Goal: Information Seeking & Learning: Learn about a topic

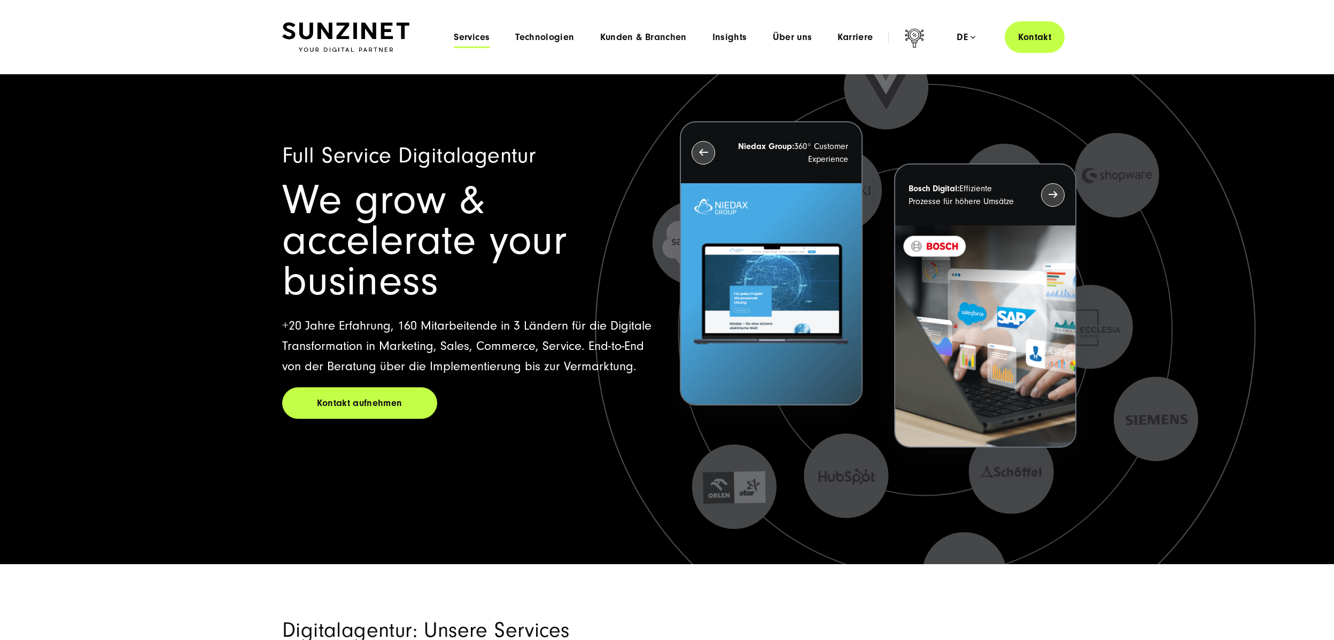
click at [476, 36] on span "Services" at bounding box center [472, 37] width 36 height 11
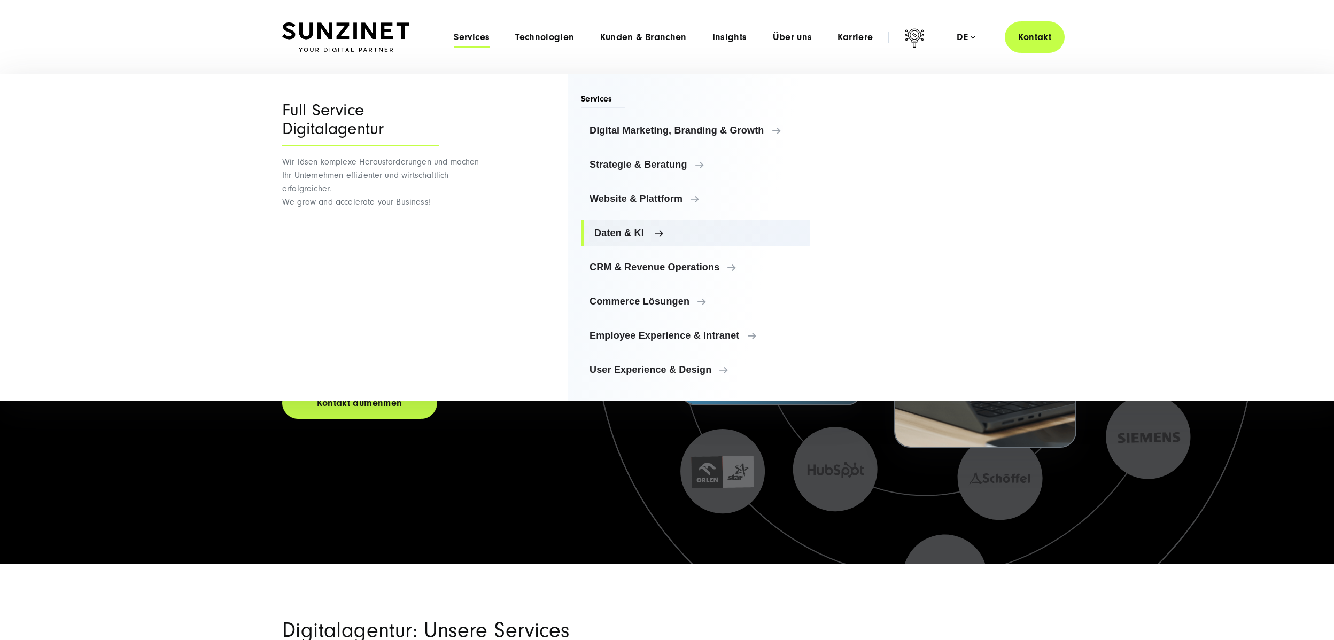
click at [621, 235] on span "Daten & KI" at bounding box center [697, 233] width 207 height 11
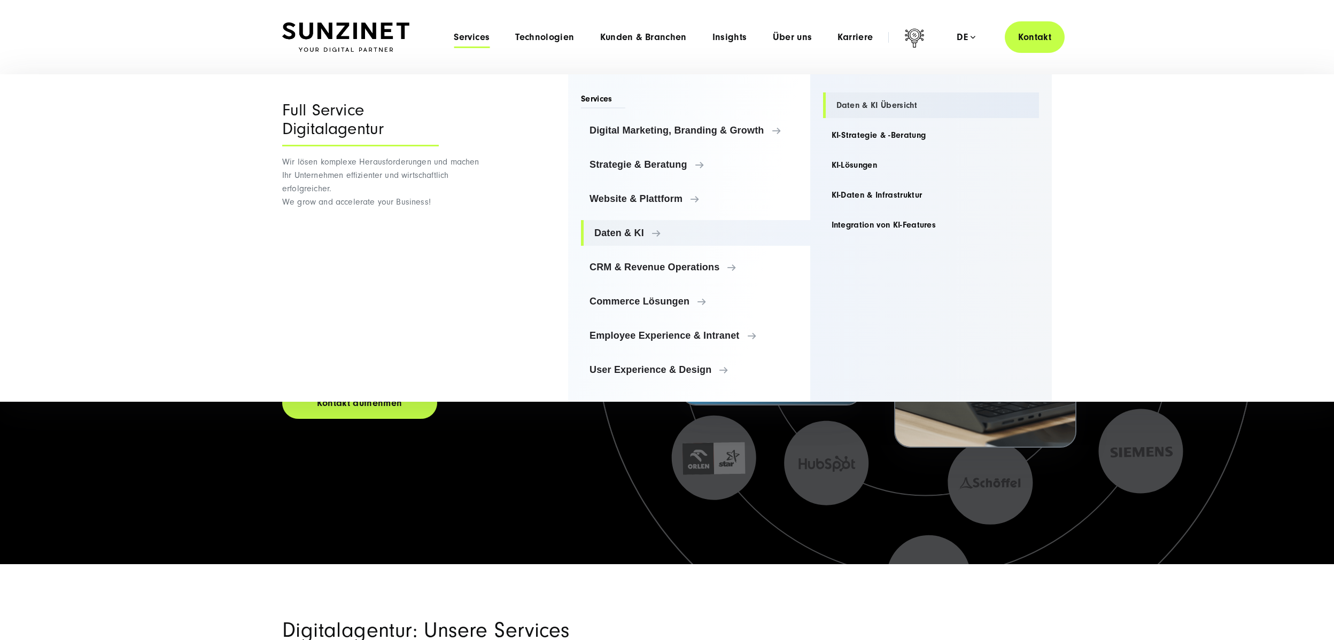
click at [858, 104] on link "Daten & KI Übersicht" at bounding box center [931, 105] width 216 height 26
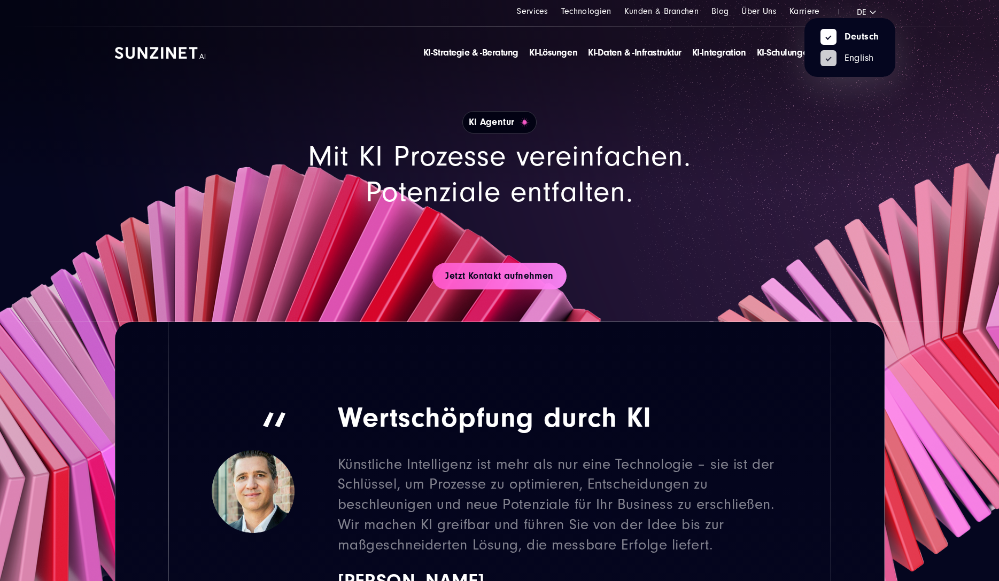
click at [857, 53] on link "English" at bounding box center [846, 58] width 53 height 10
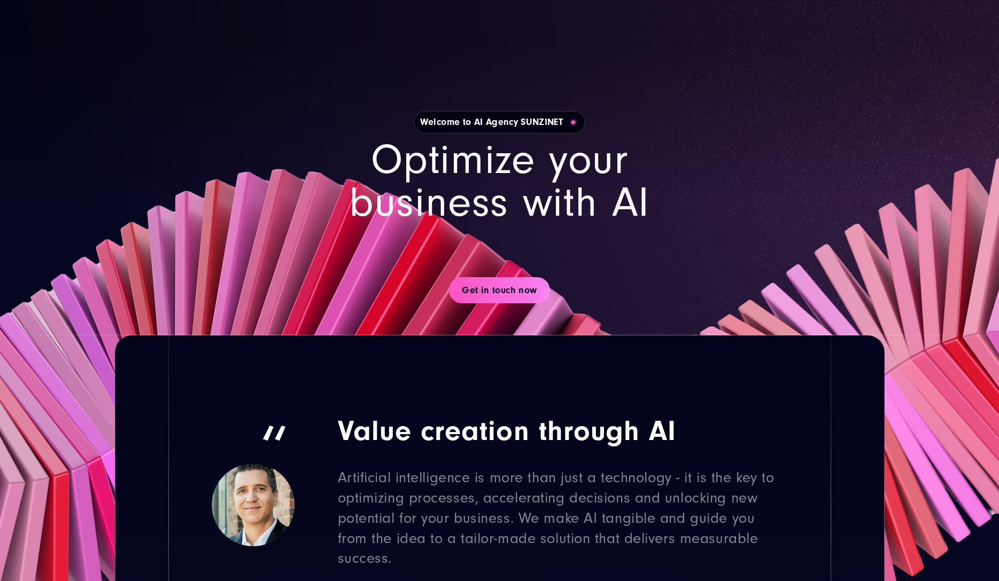
scroll to position [214, 0]
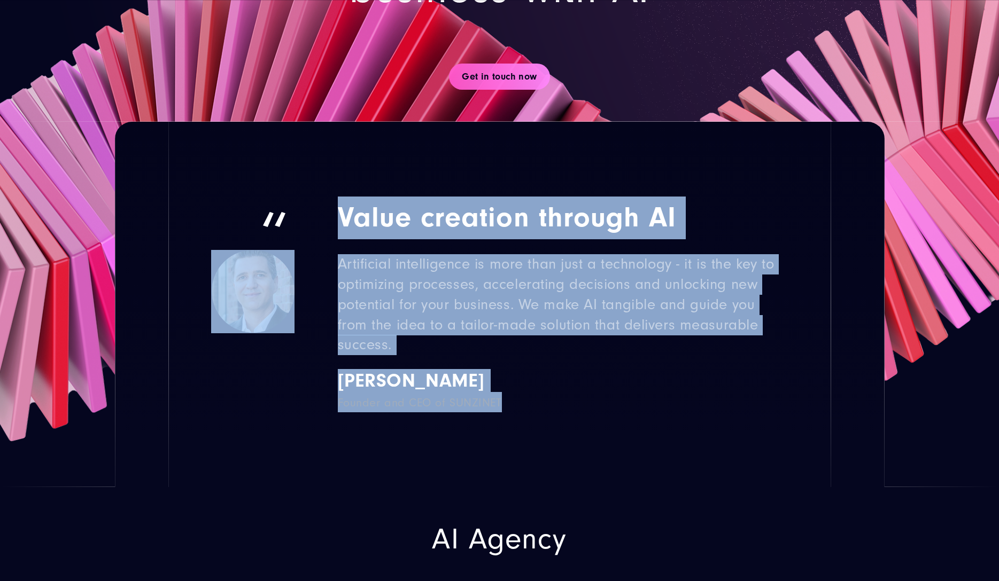
drag, startPoint x: 270, startPoint y: 210, endPoint x: 575, endPoint y: 400, distance: 359.2
click at [575, 400] on blockquote "Value creation through AI Artificial intelligence is more than just a technolog…" at bounding box center [499, 304] width 662 height 365
copy blockquote "Value creation through AI Artificial intelligence is more than just a technolog…"
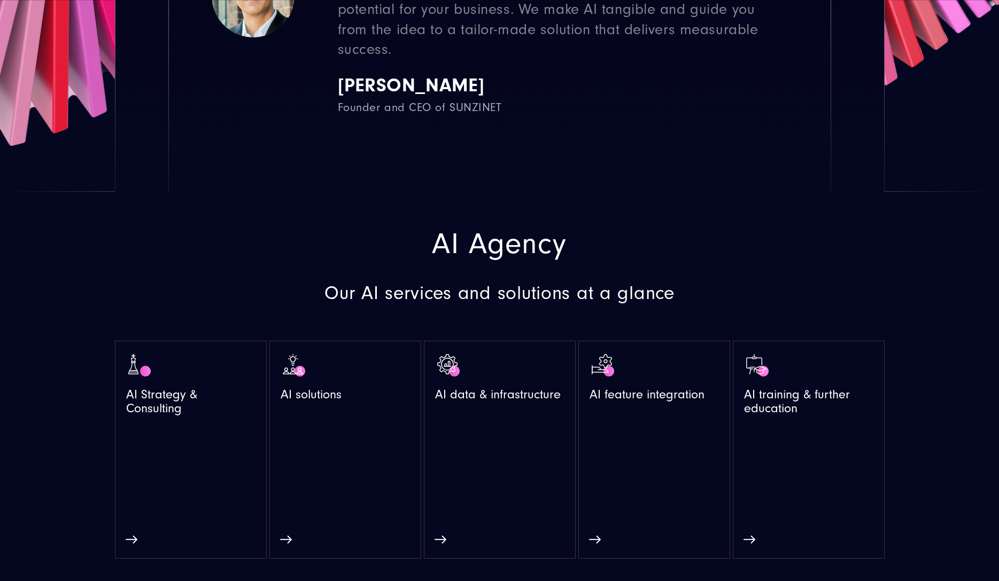
scroll to position [534, 0]
